Goal: Navigation & Orientation: Find specific page/section

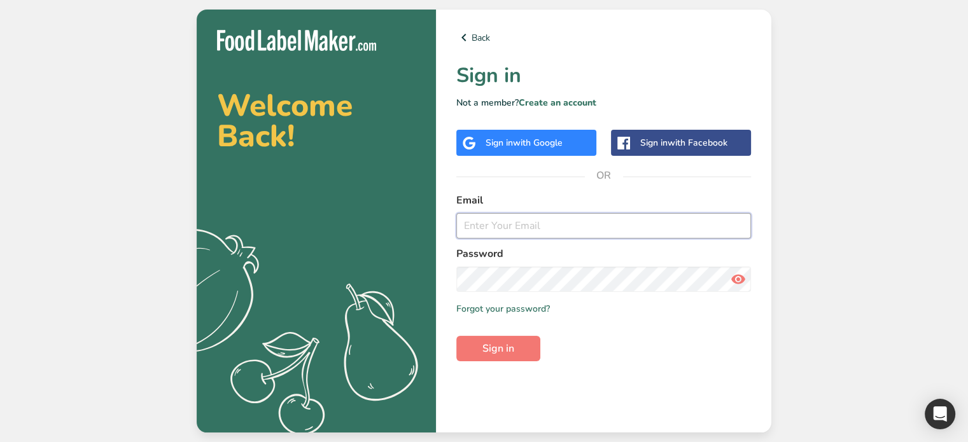
click at [529, 230] on input "email" at bounding box center [603, 225] width 295 height 25
click at [543, 222] on input "email" at bounding box center [603, 225] width 295 height 25
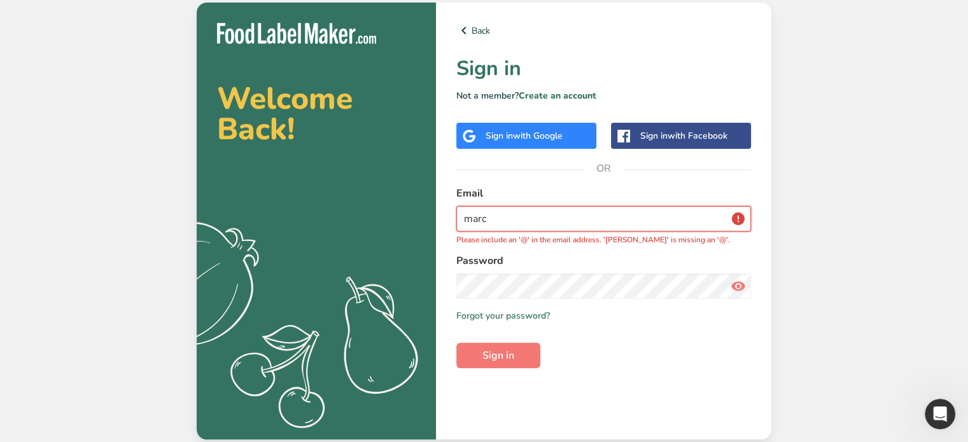
type input "[EMAIL_ADDRESS][DOMAIN_NAME]"
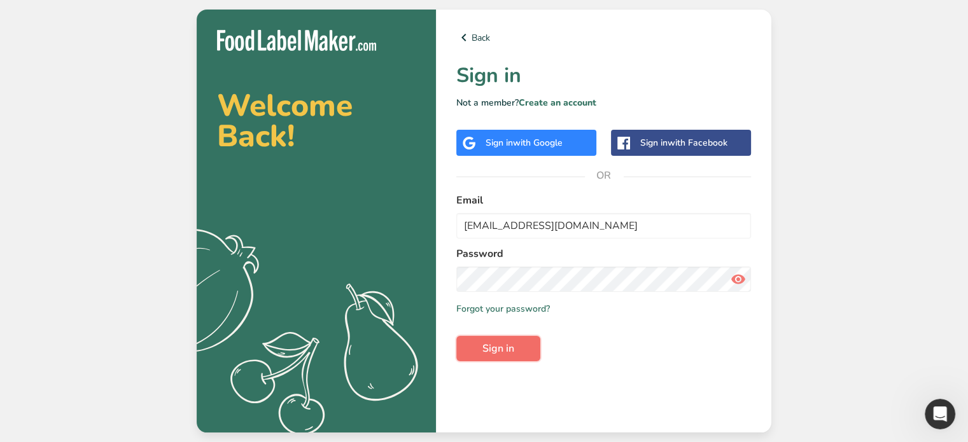
click at [512, 349] on span "Sign in" at bounding box center [498, 348] width 32 height 15
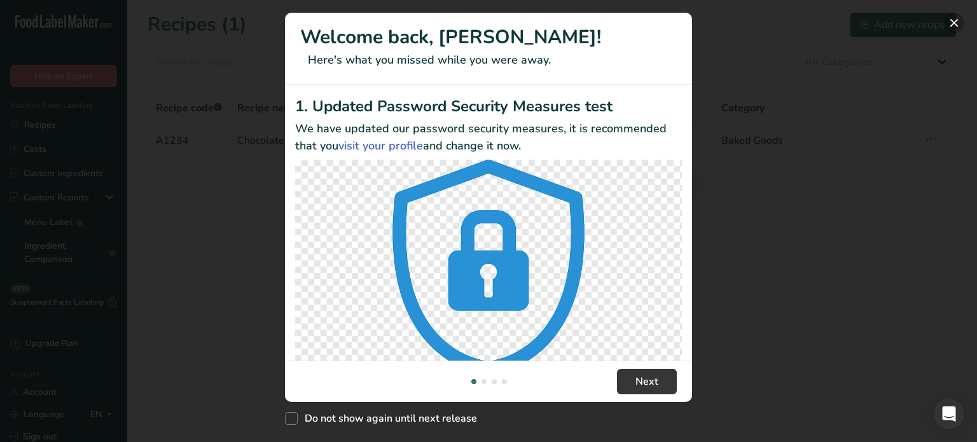
click at [954, 26] on button "New Features" at bounding box center [954, 23] width 20 height 20
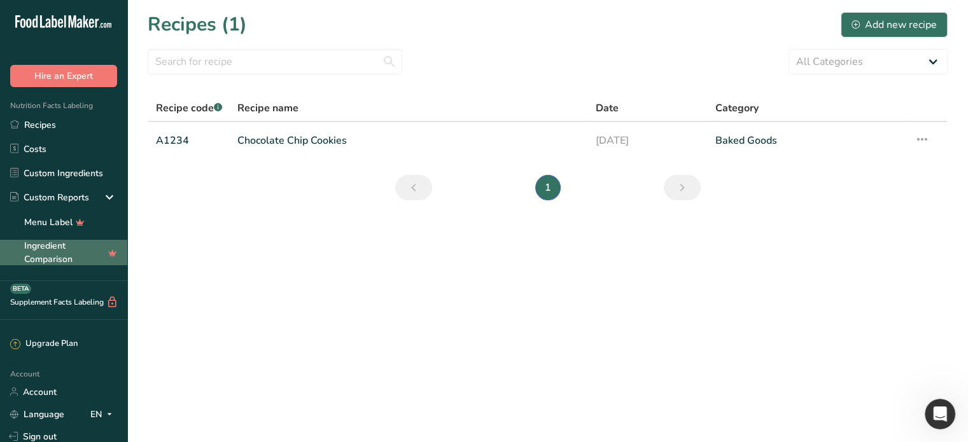
click at [49, 253] on link "Ingredient Comparison" at bounding box center [63, 252] width 127 height 25
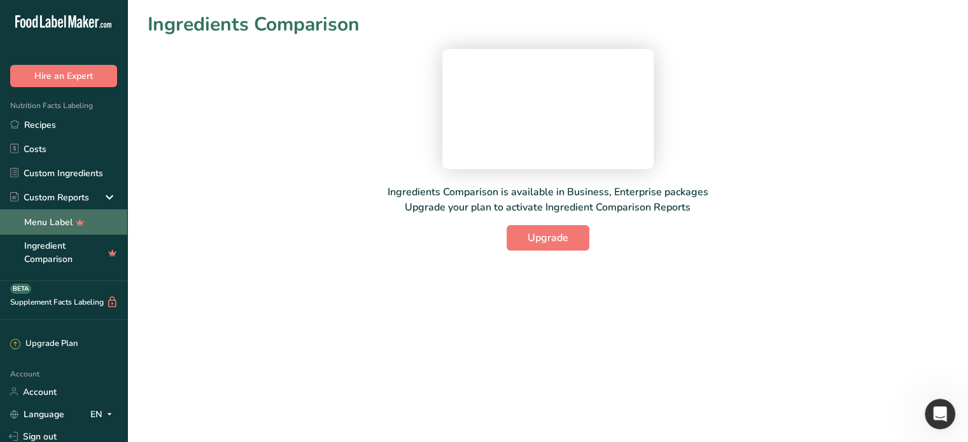
click at [50, 223] on link "Menu Label" at bounding box center [63, 221] width 127 height 25
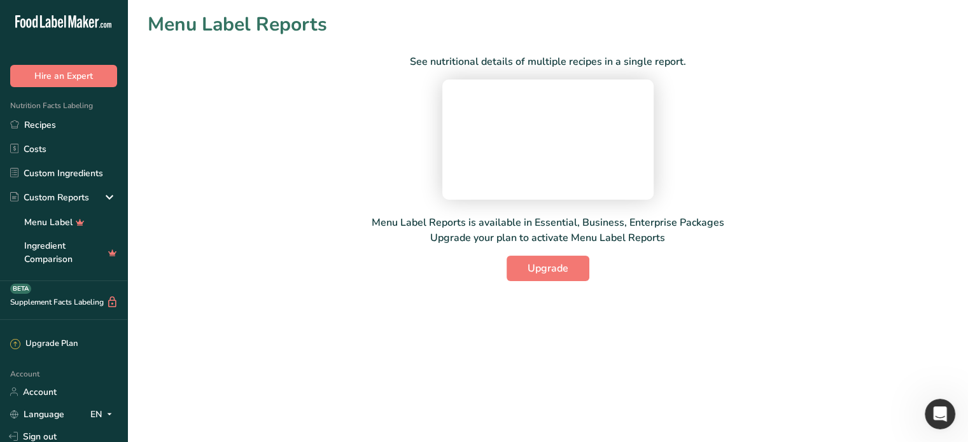
click at [583, 62] on p "See nutritional details of multiple recipes in a single report." at bounding box center [548, 61] width 276 height 15
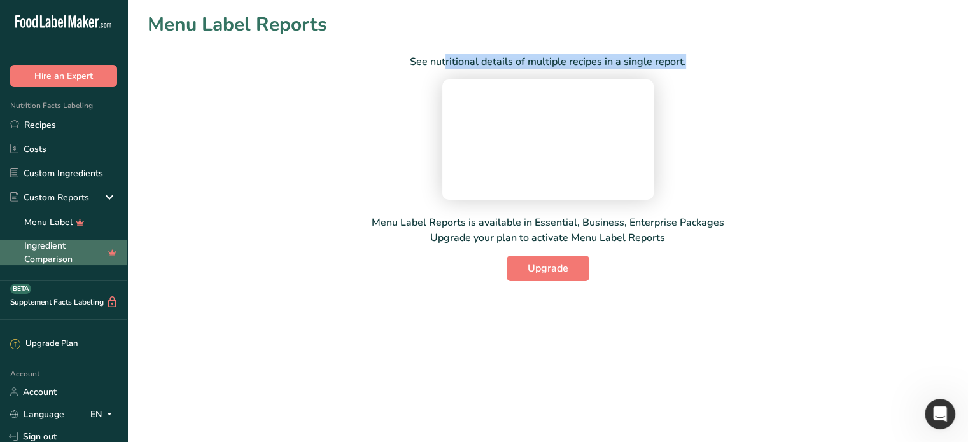
click at [56, 254] on link "Ingredient Comparison" at bounding box center [63, 252] width 127 height 25
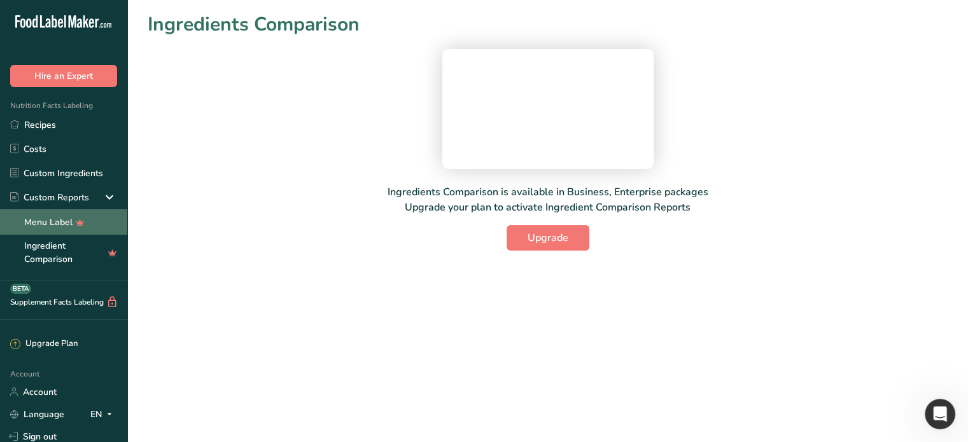
click at [64, 223] on link "Menu Label" at bounding box center [63, 221] width 127 height 25
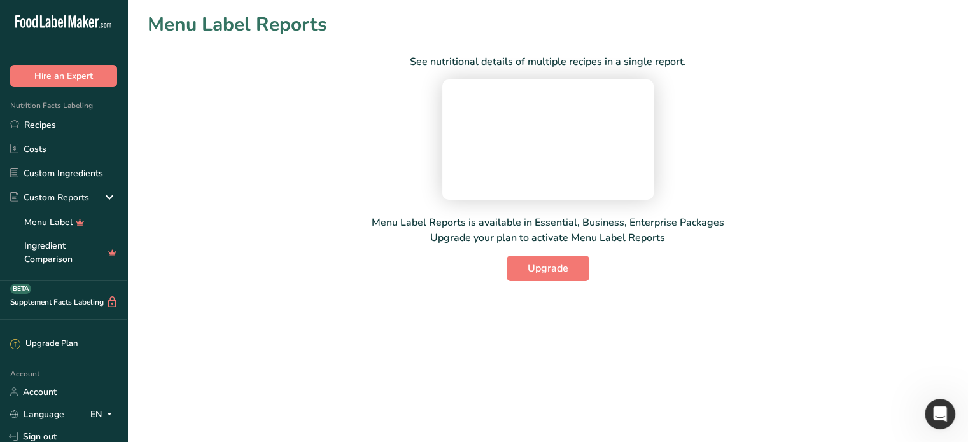
scroll to position [62, 0]
